Goal: Use online tool/utility: Utilize a website feature to perform a specific function

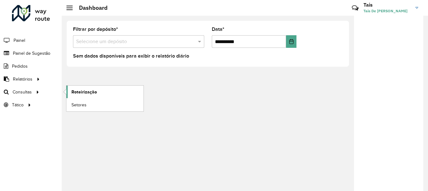
click at [85, 88] on link "Roteirização" at bounding box center [104, 92] width 77 height 13
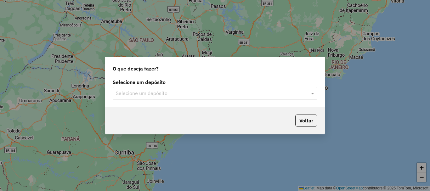
click at [216, 100] on div "Selecione um depósito Selecione um depósito" at bounding box center [215, 92] width 220 height 30
click at [217, 90] on input "text" at bounding box center [209, 94] width 186 height 8
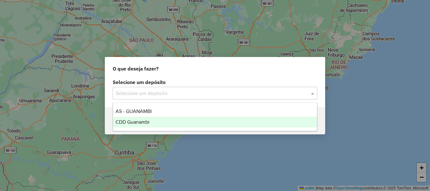
click at [144, 122] on span "CDD Guanambi" at bounding box center [133, 121] width 34 height 5
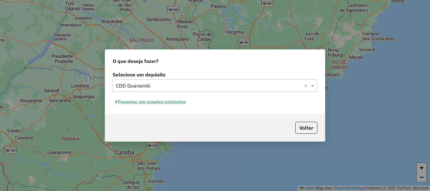
click at [155, 101] on button "Pesquisar por sessões existentes" at bounding box center [151, 102] width 76 height 10
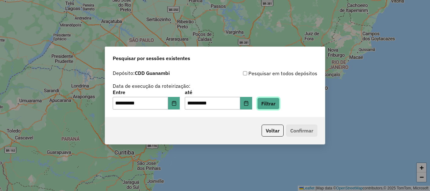
click at [280, 107] on button "Filtrar" at bounding box center [268, 104] width 22 height 12
